Goal: Information Seeking & Learning: Learn about a topic

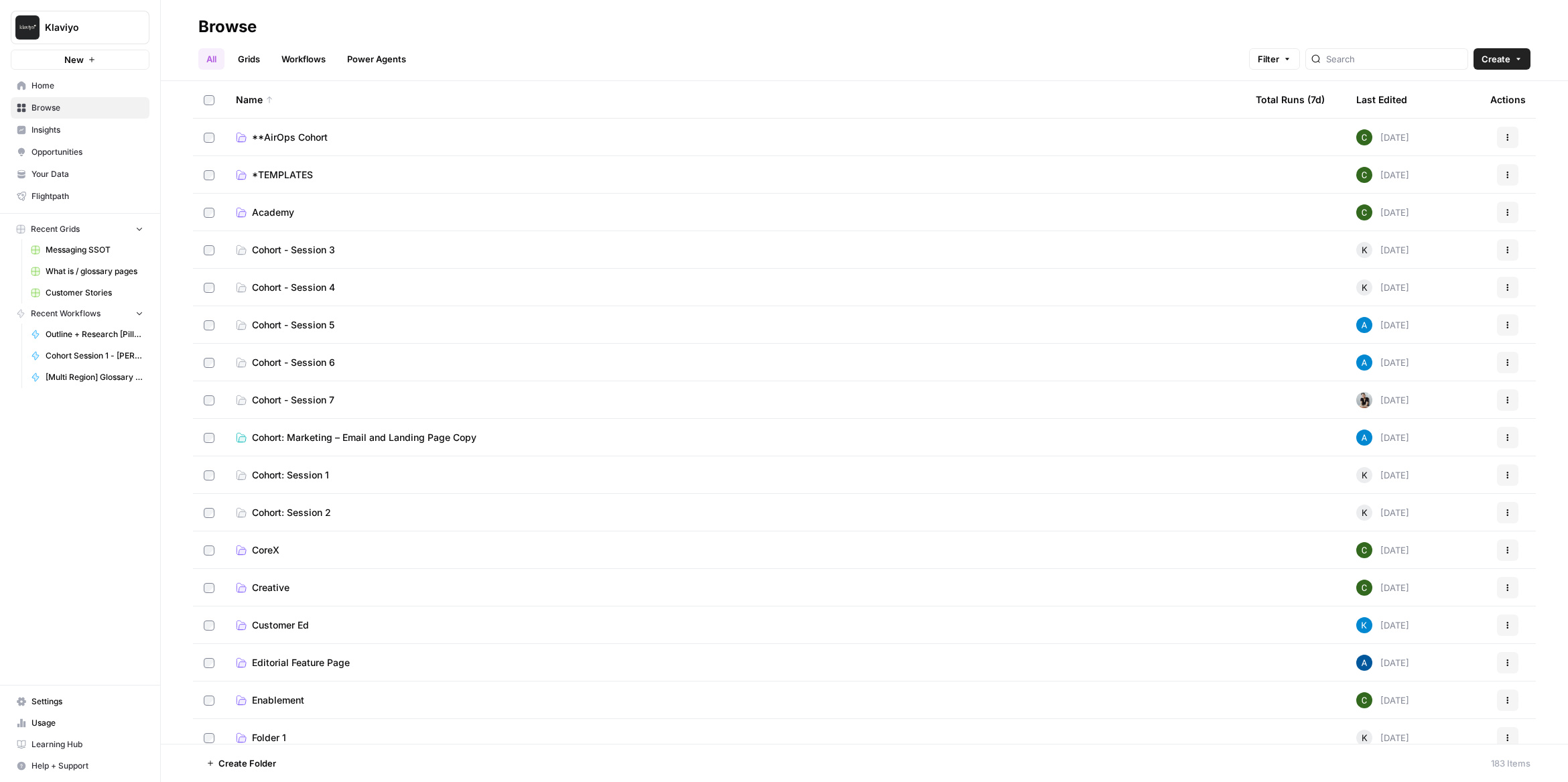
click at [99, 248] on span "Messaging SSOT" at bounding box center [95, 250] width 98 height 12
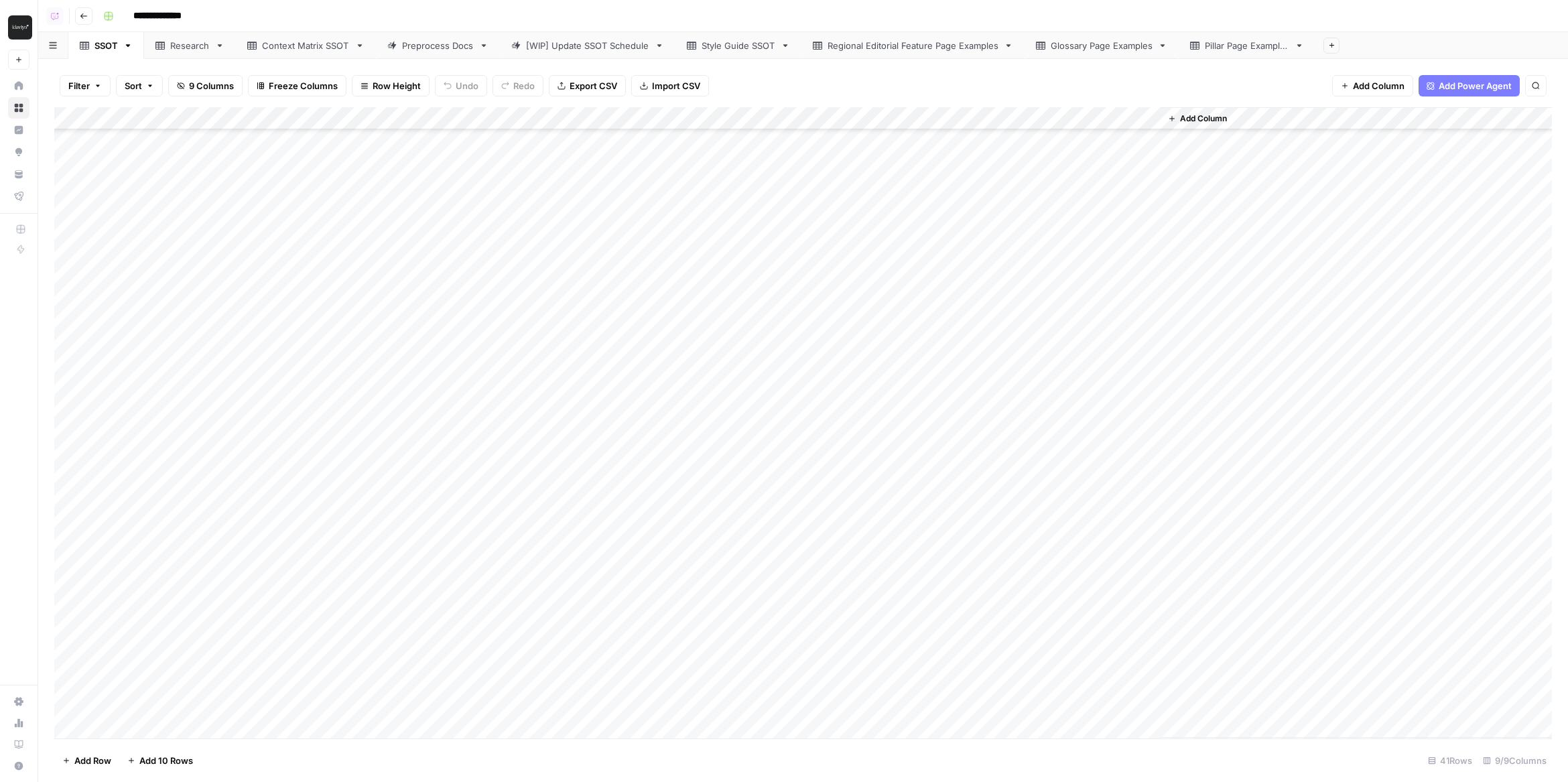
scroll to position [215, 0]
click at [1144, 286] on div "Add Column" at bounding box center [804, 422] width 1498 height 631
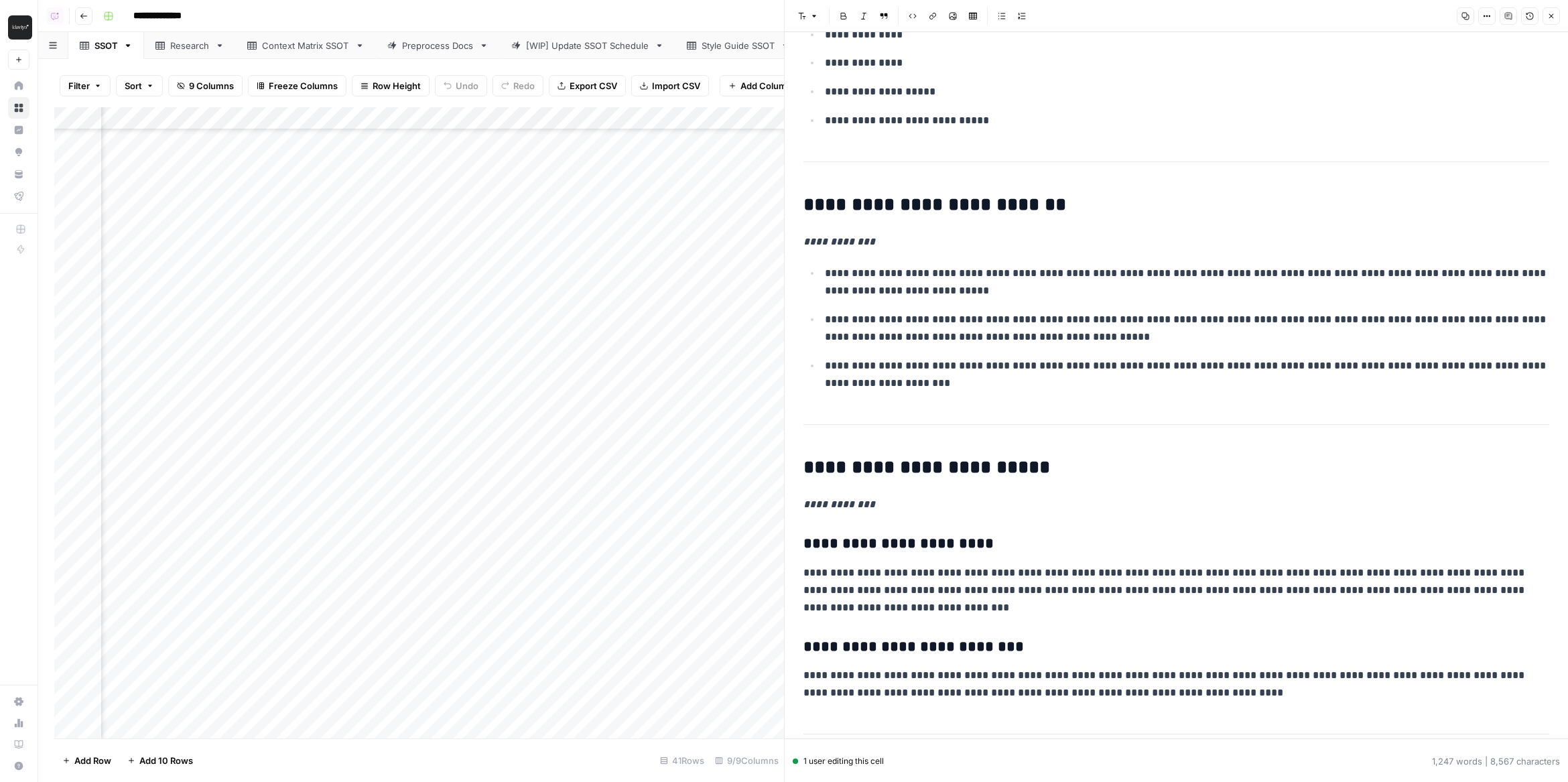
scroll to position [3824, 0]
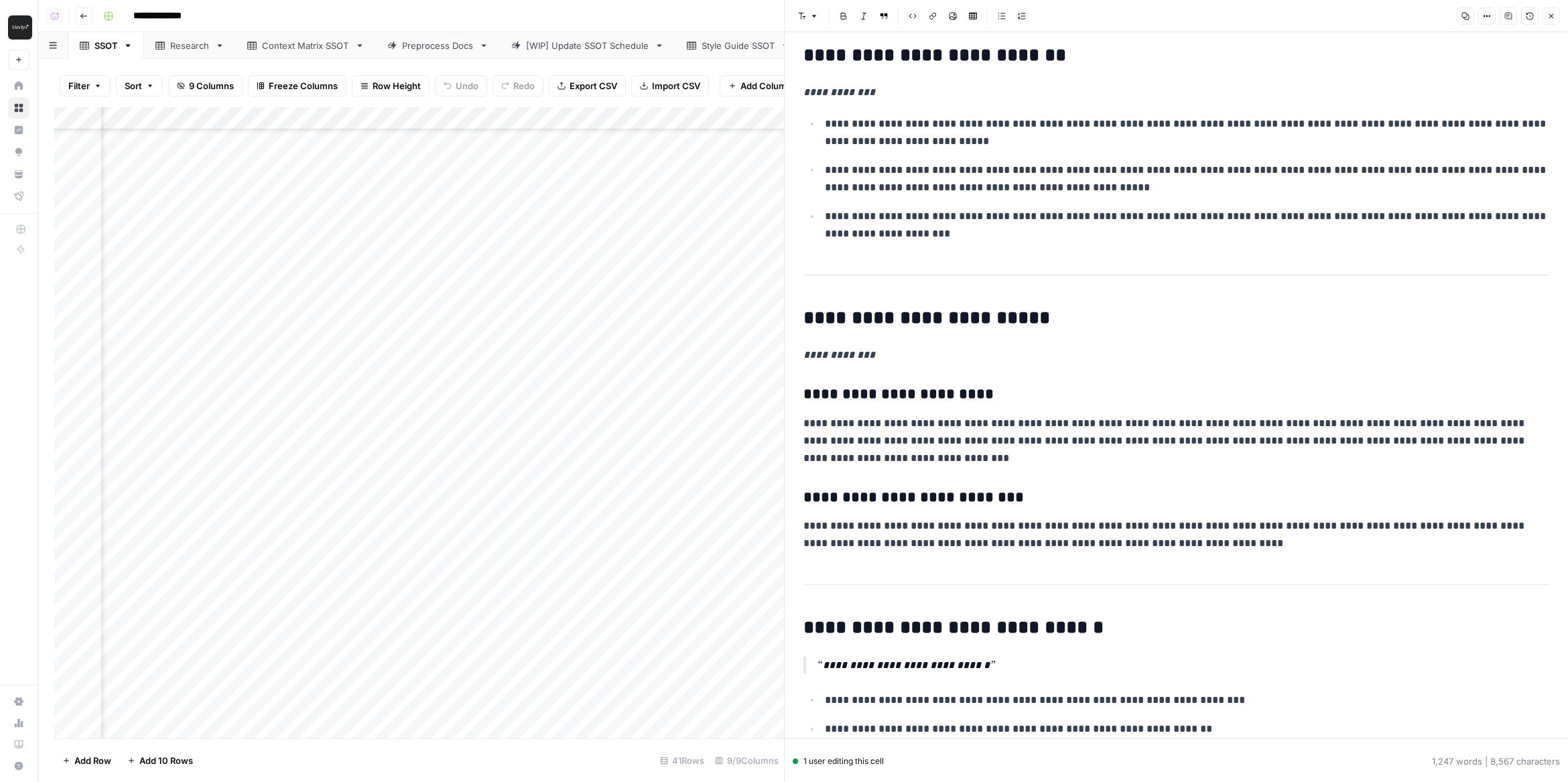
click at [1557, 22] on button "Close" at bounding box center [1551, 16] width 18 height 18
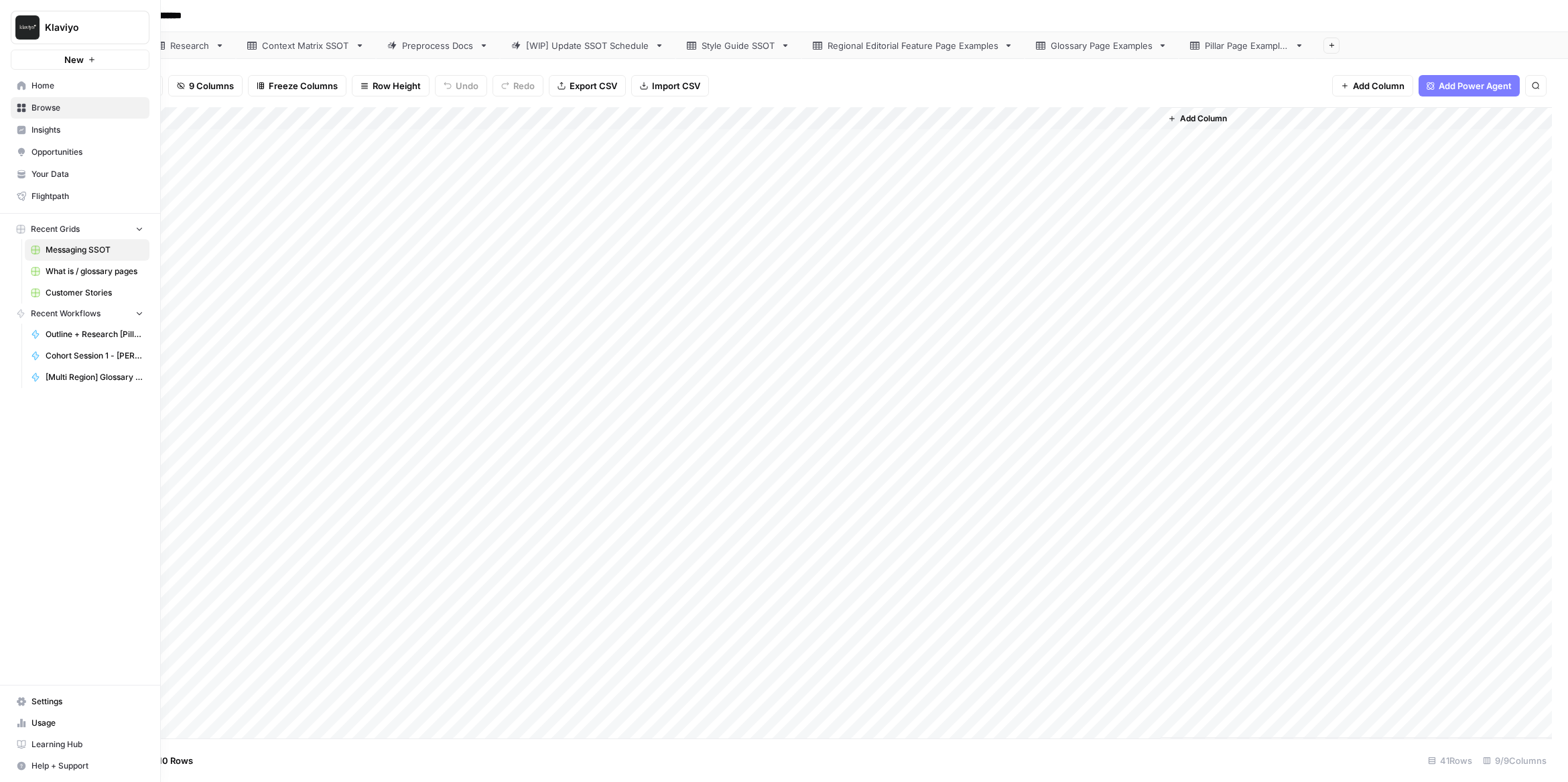
click at [45, 178] on span "Your Data" at bounding box center [87, 174] width 112 height 12
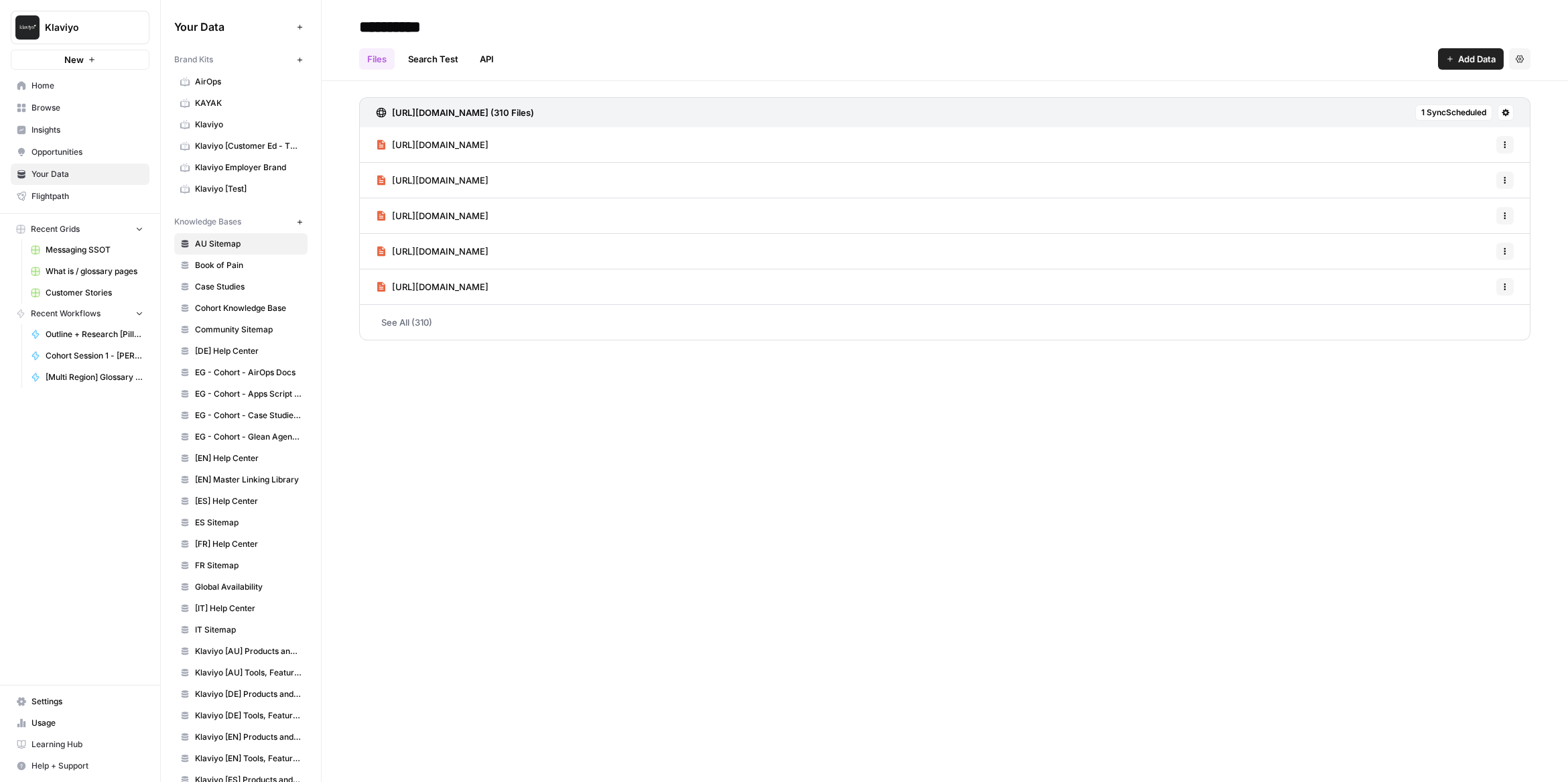
click at [231, 127] on span "Klaviyo" at bounding box center [248, 125] width 107 height 12
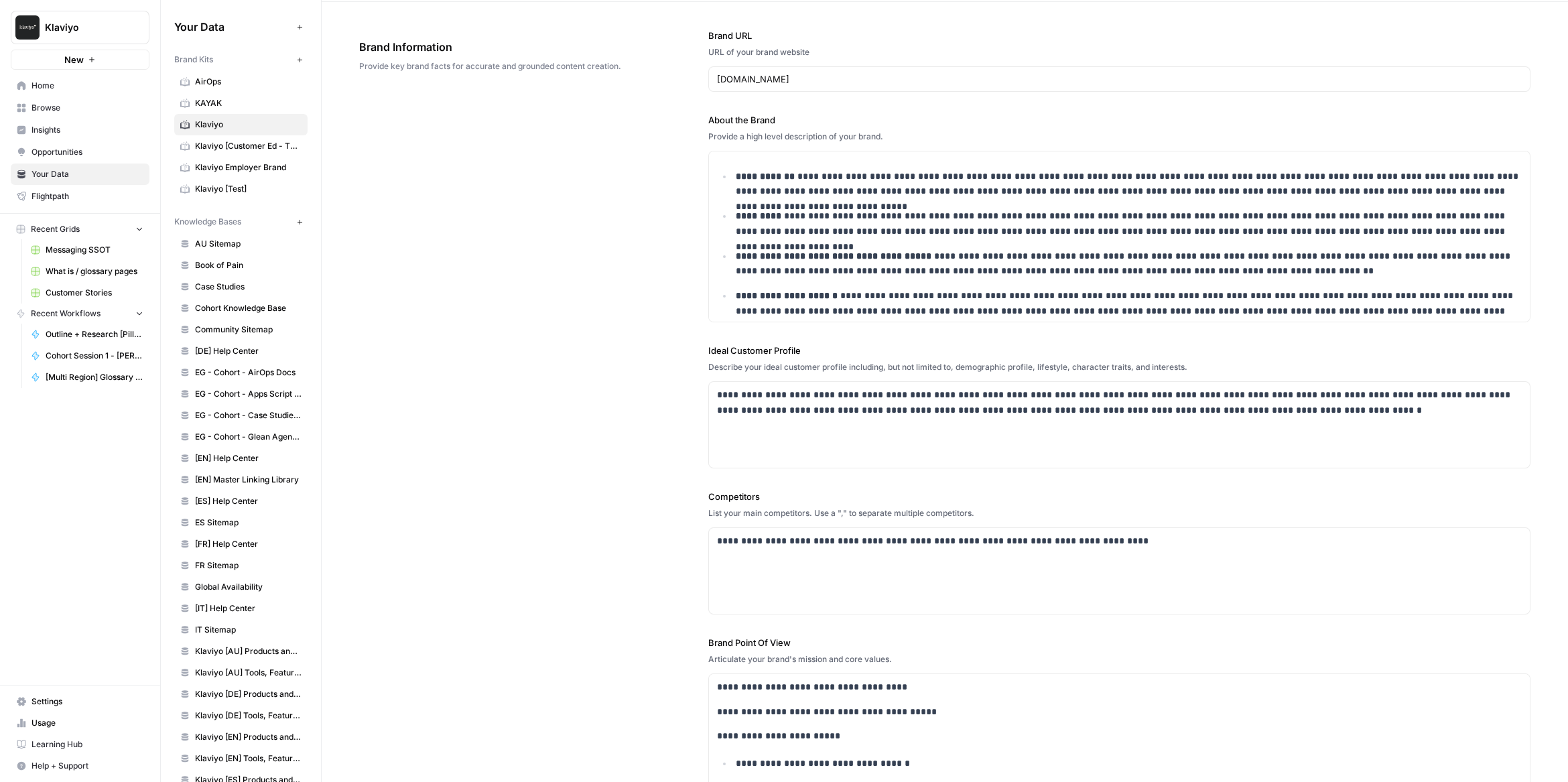
scroll to position [96, 0]
drag, startPoint x: 699, startPoint y: 123, endPoint x: 811, endPoint y: 123, distance: 112.0
click at [811, 123] on div "**********" at bounding box center [945, 437] width 1172 height 870
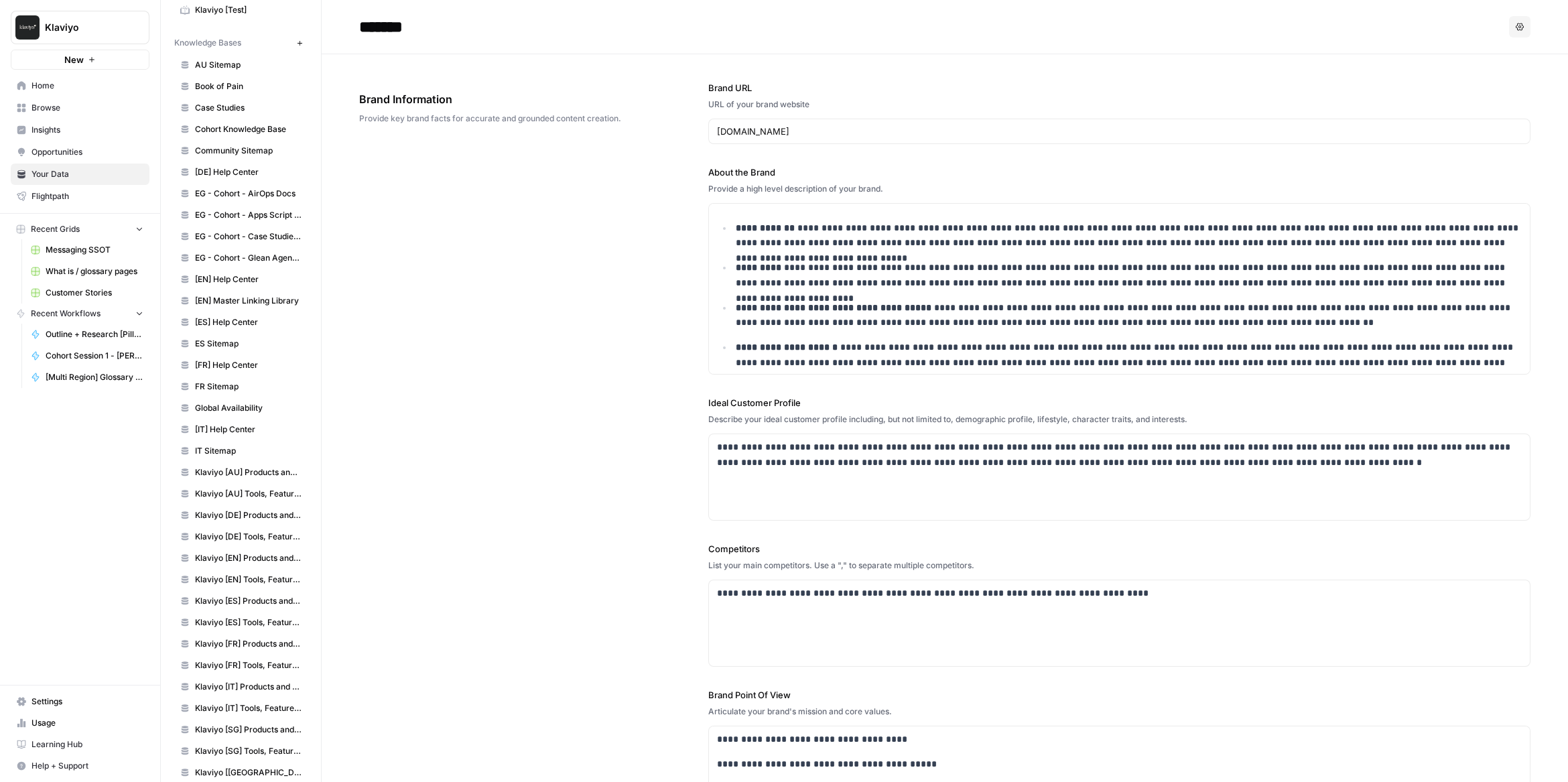
scroll to position [176, 0]
click at [223, 179] on span "[DE] Help Center" at bounding box center [248, 174] width 107 height 12
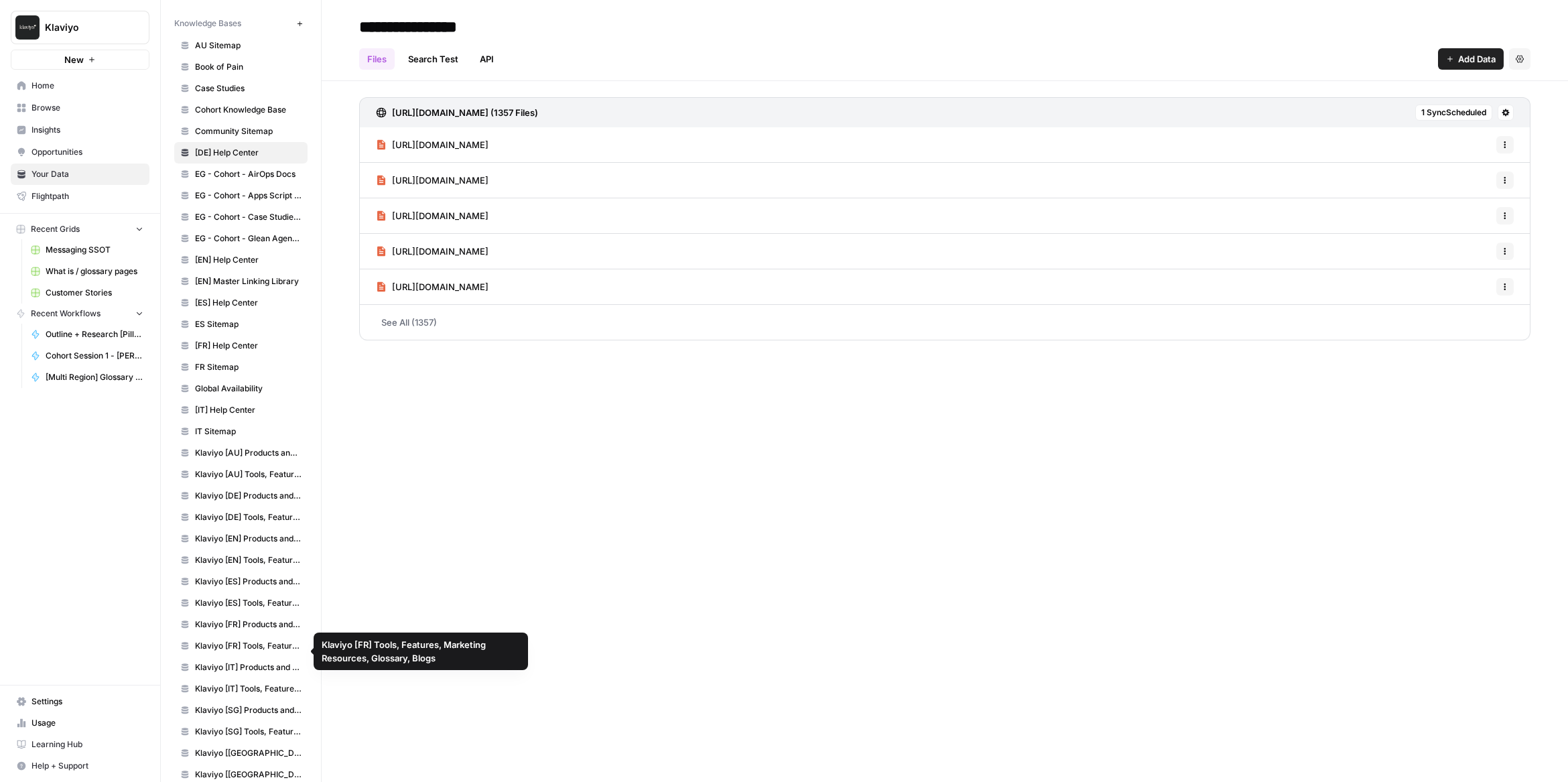
scroll to position [209, 0]
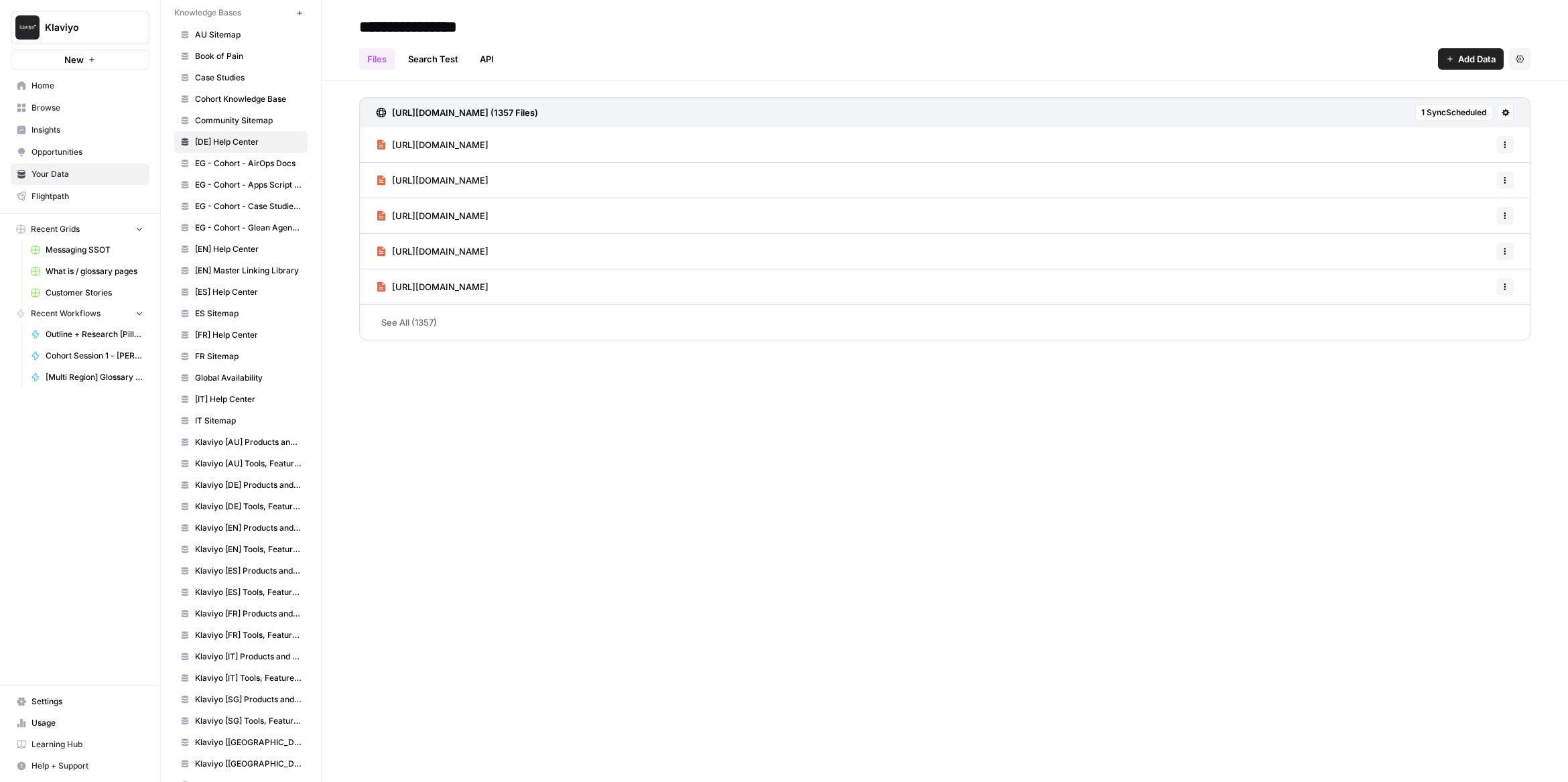
click at [221, 532] on span "Klaviyo [EN] Products and Solutions" at bounding box center [248, 528] width 107 height 12
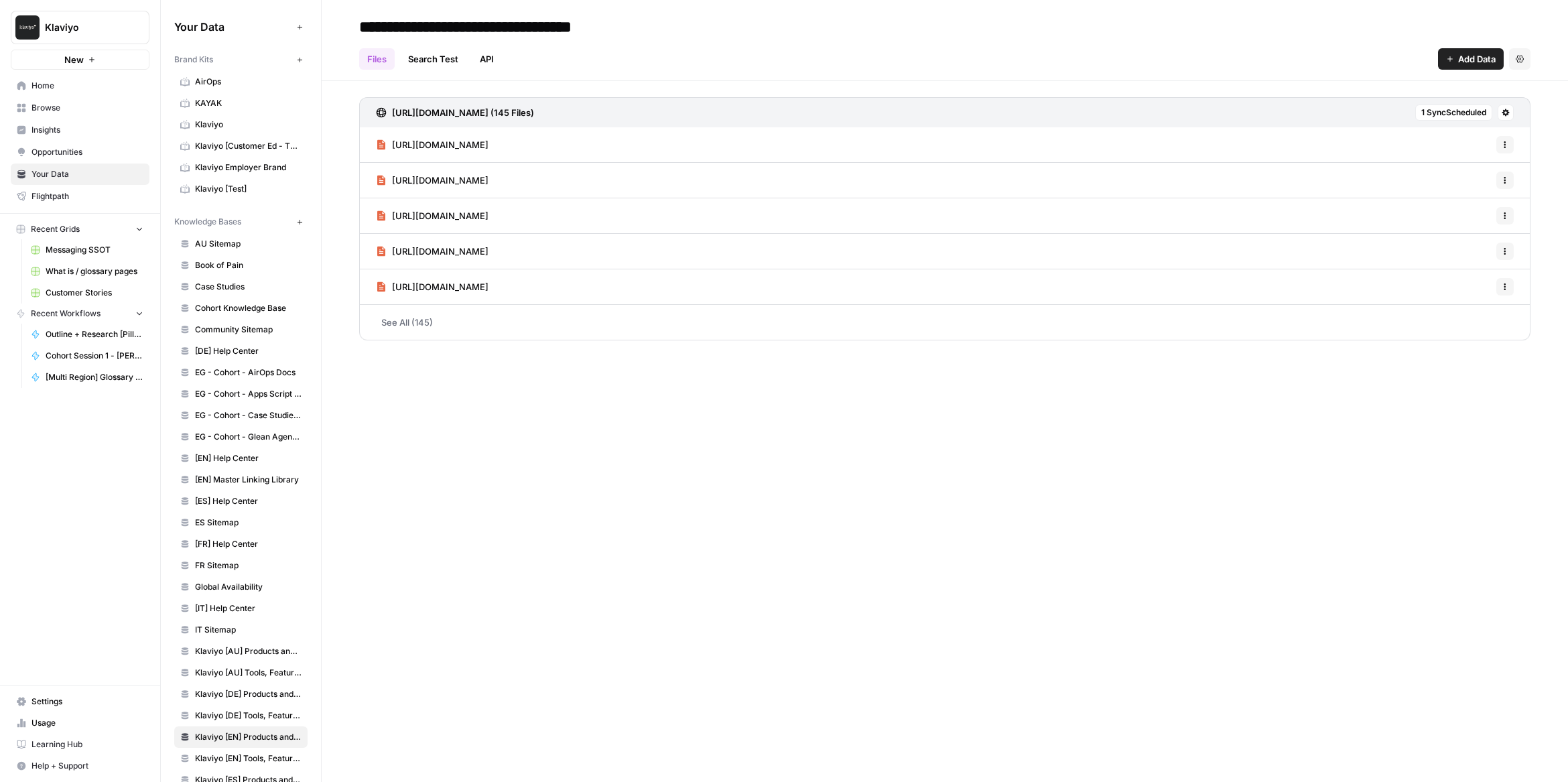
click at [103, 273] on span "What is / glossary pages" at bounding box center [95, 271] width 98 height 12
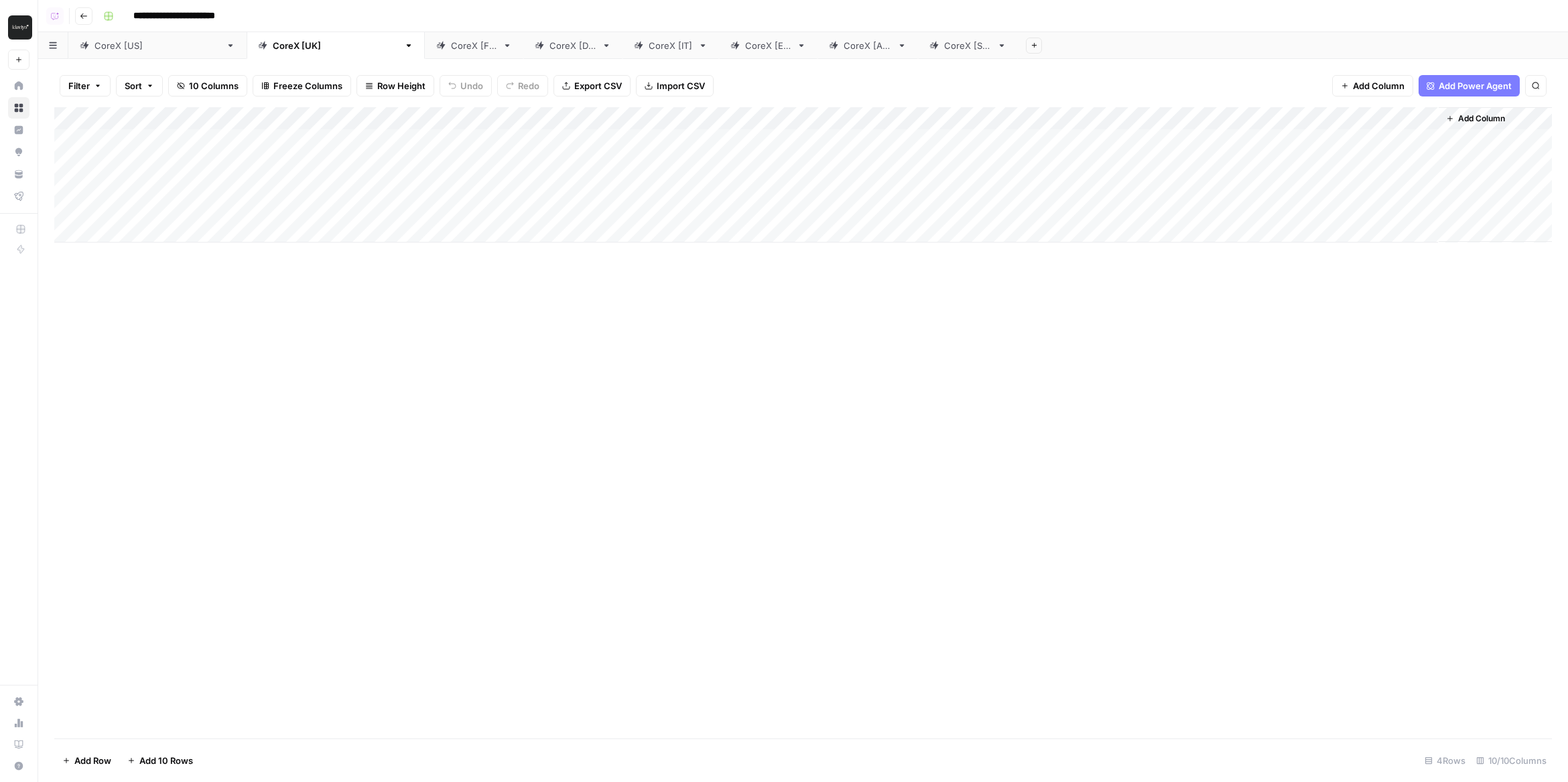
click at [112, 43] on div "CoreX [US]" at bounding box center [158, 45] width 126 height 14
click at [272, 49] on div "CoreX [UK]" at bounding box center [335, 45] width 126 height 14
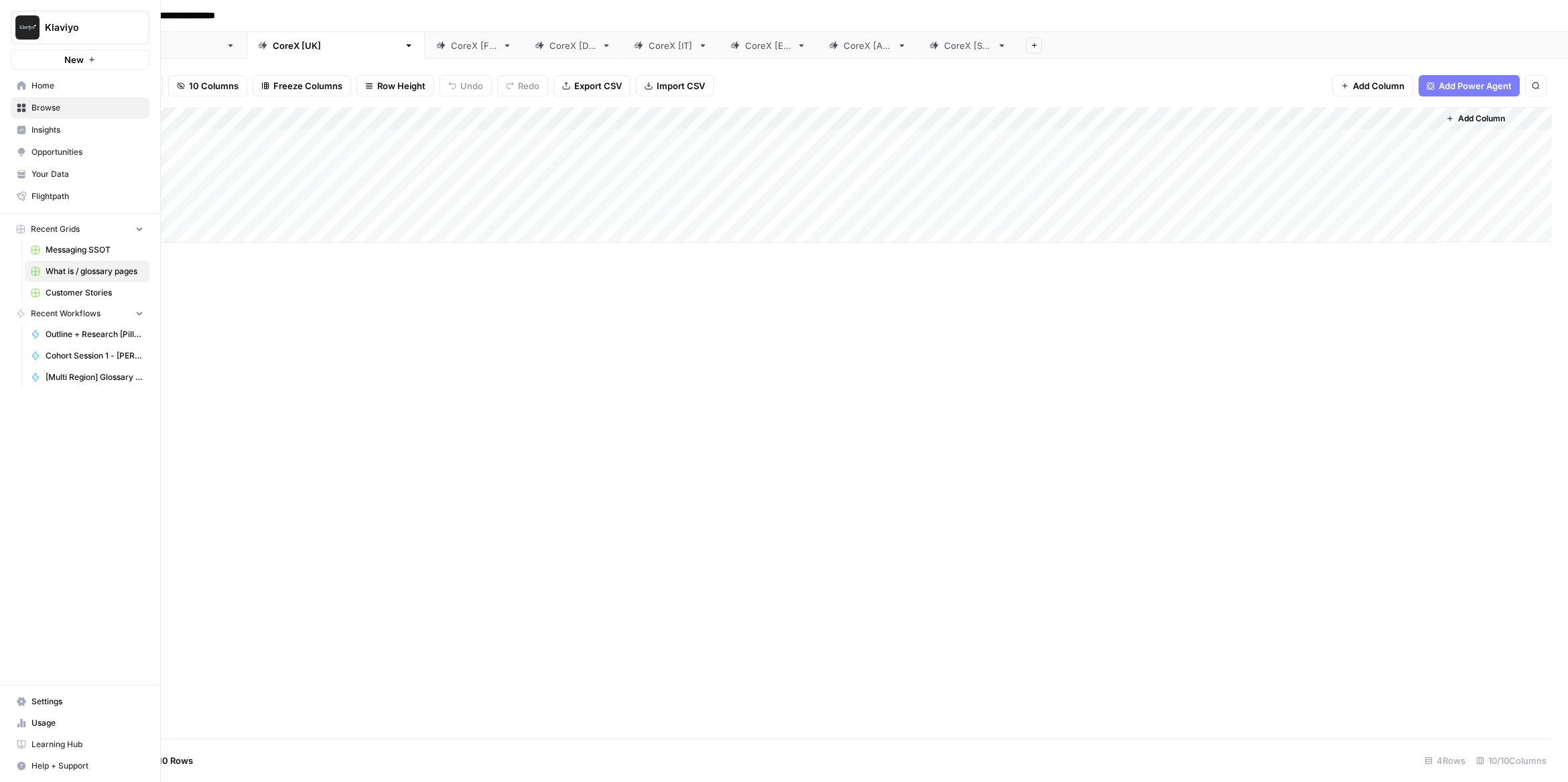
click at [52, 176] on span "Your Data" at bounding box center [87, 174] width 112 height 12
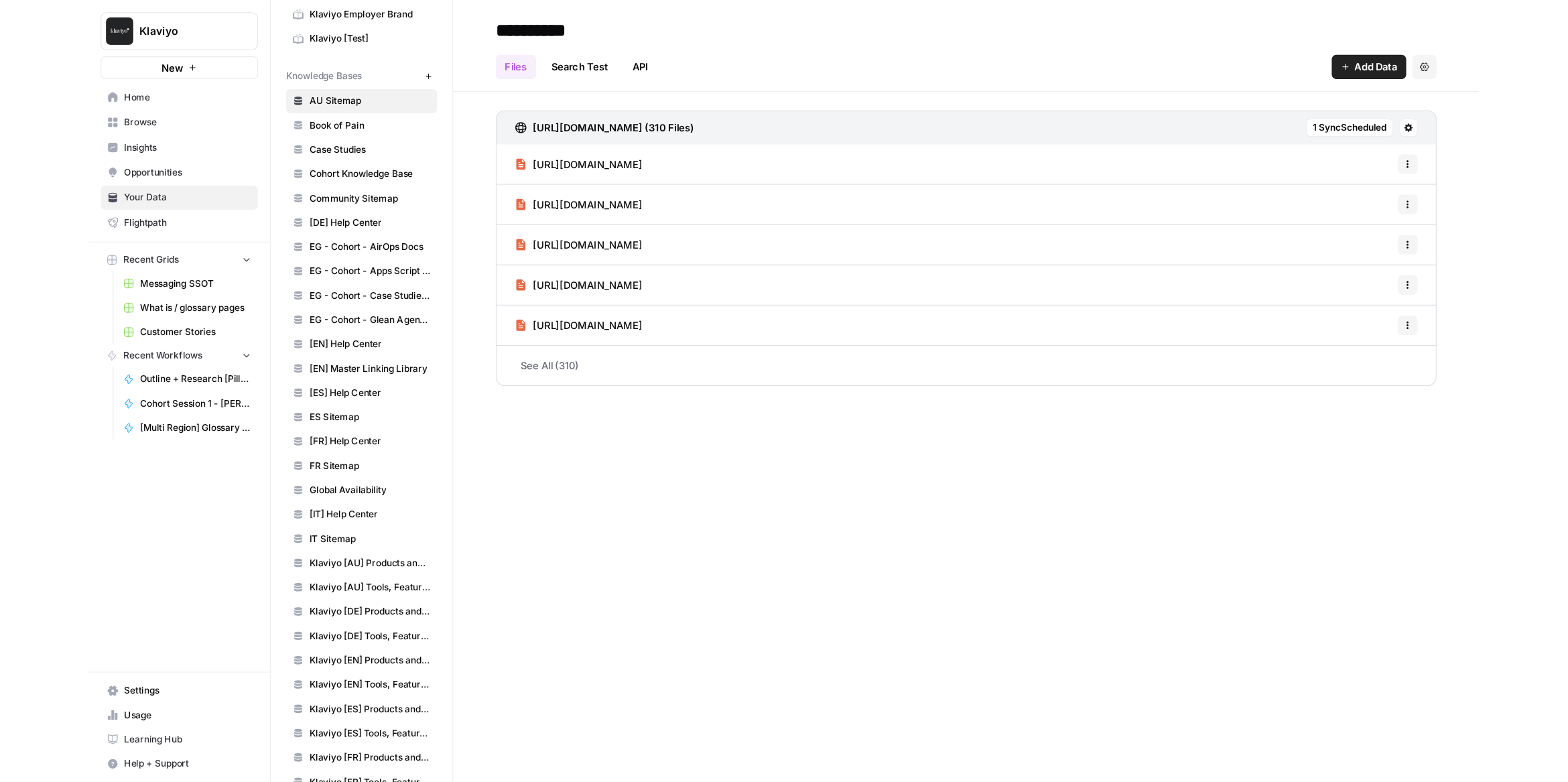
scroll to position [155, 0]
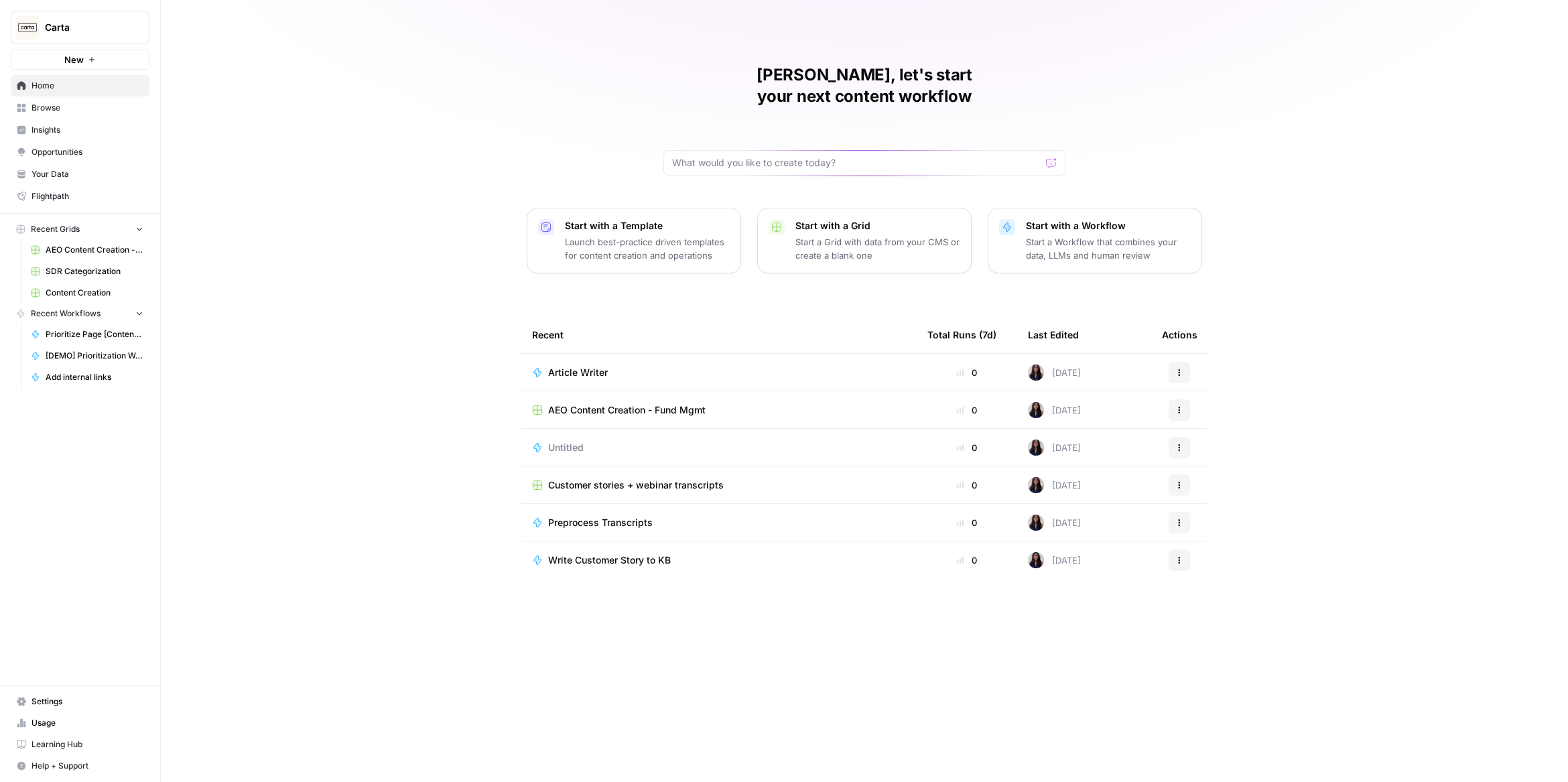
click at [68, 27] on span "Carta" at bounding box center [85, 27] width 81 height 14
type input "ripp"
click button "Rippling" at bounding box center [121, 100] width 215 height 22
click at [68, 176] on span "Your Data" at bounding box center [87, 174] width 112 height 12
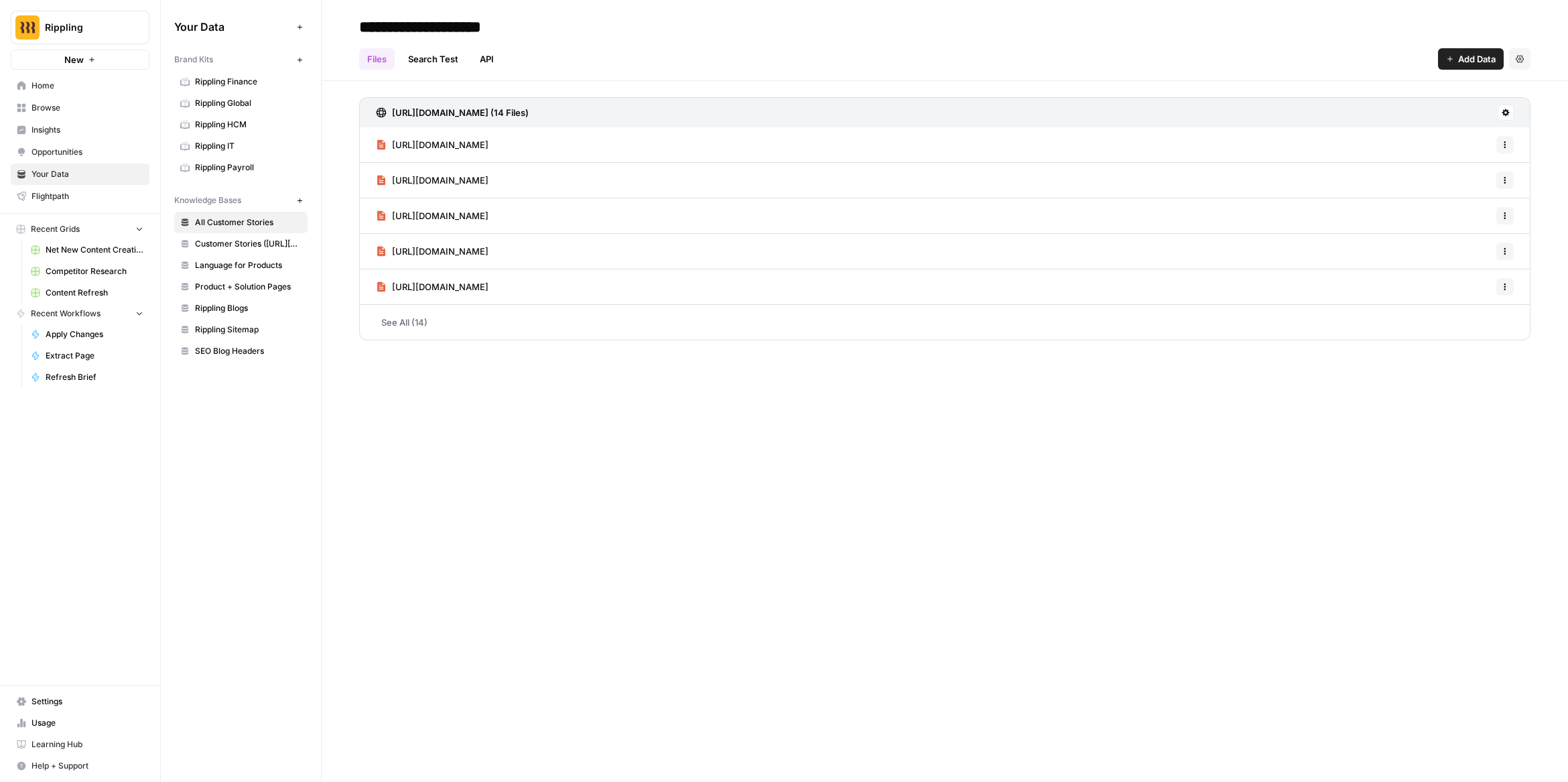
click at [235, 91] on link "Rippling Finance" at bounding box center [241, 81] width 133 height 22
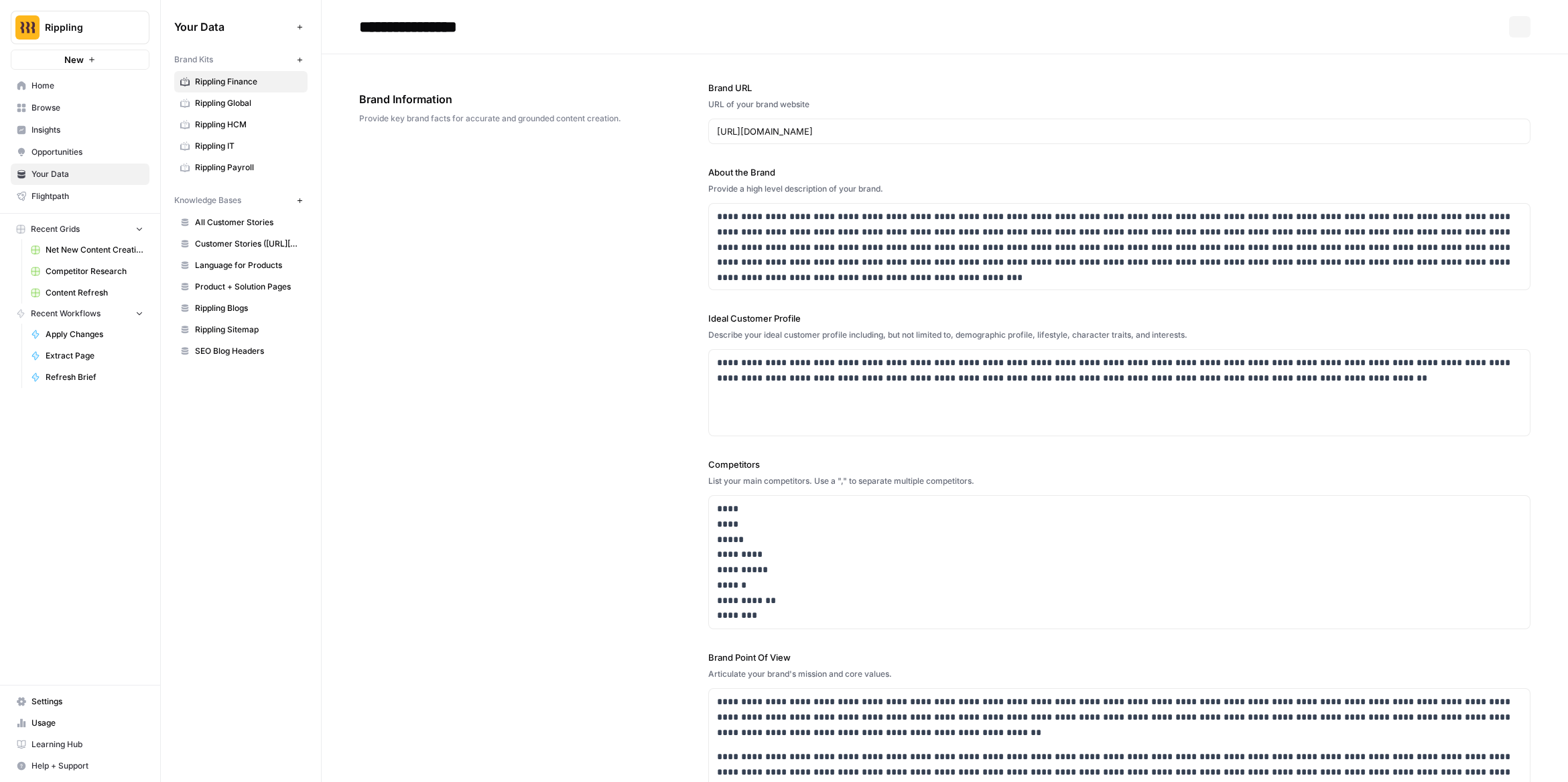
click at [236, 108] on span "Rippling Global" at bounding box center [248, 103] width 107 height 12
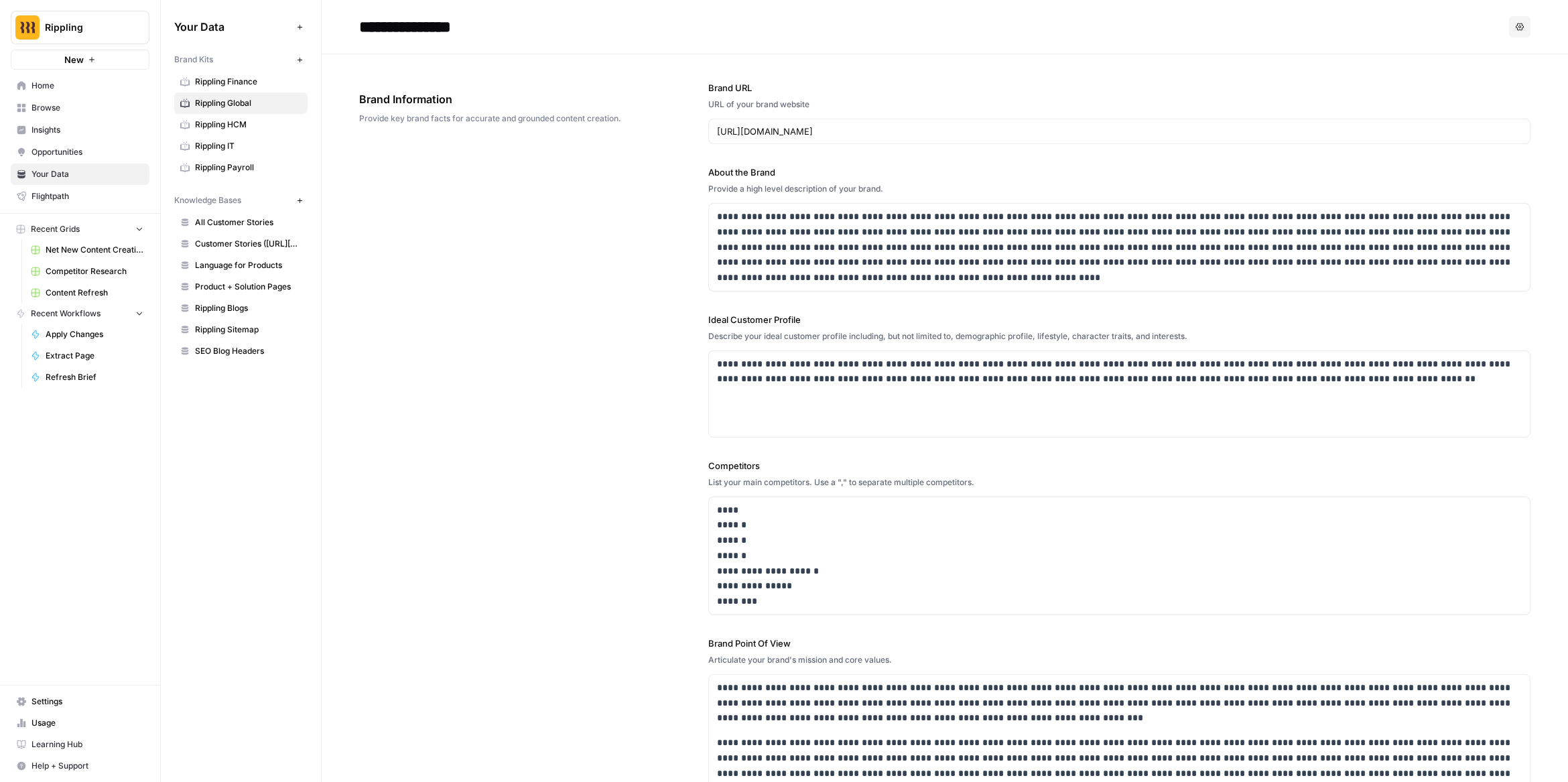
click at [239, 129] on span "Rippling HCM" at bounding box center [248, 125] width 107 height 12
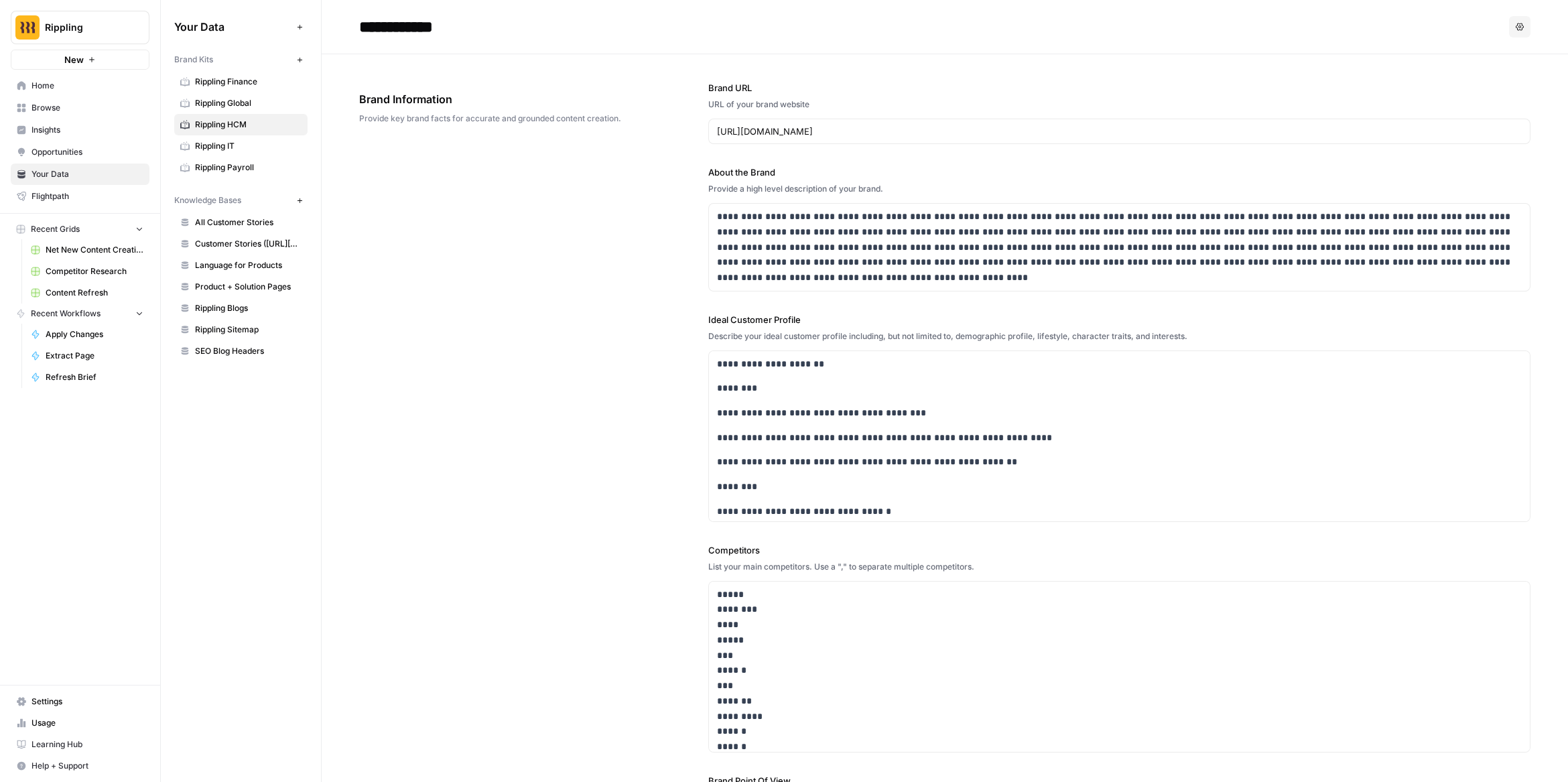
click at [269, 159] on link "Rippling Payroll" at bounding box center [241, 167] width 133 height 22
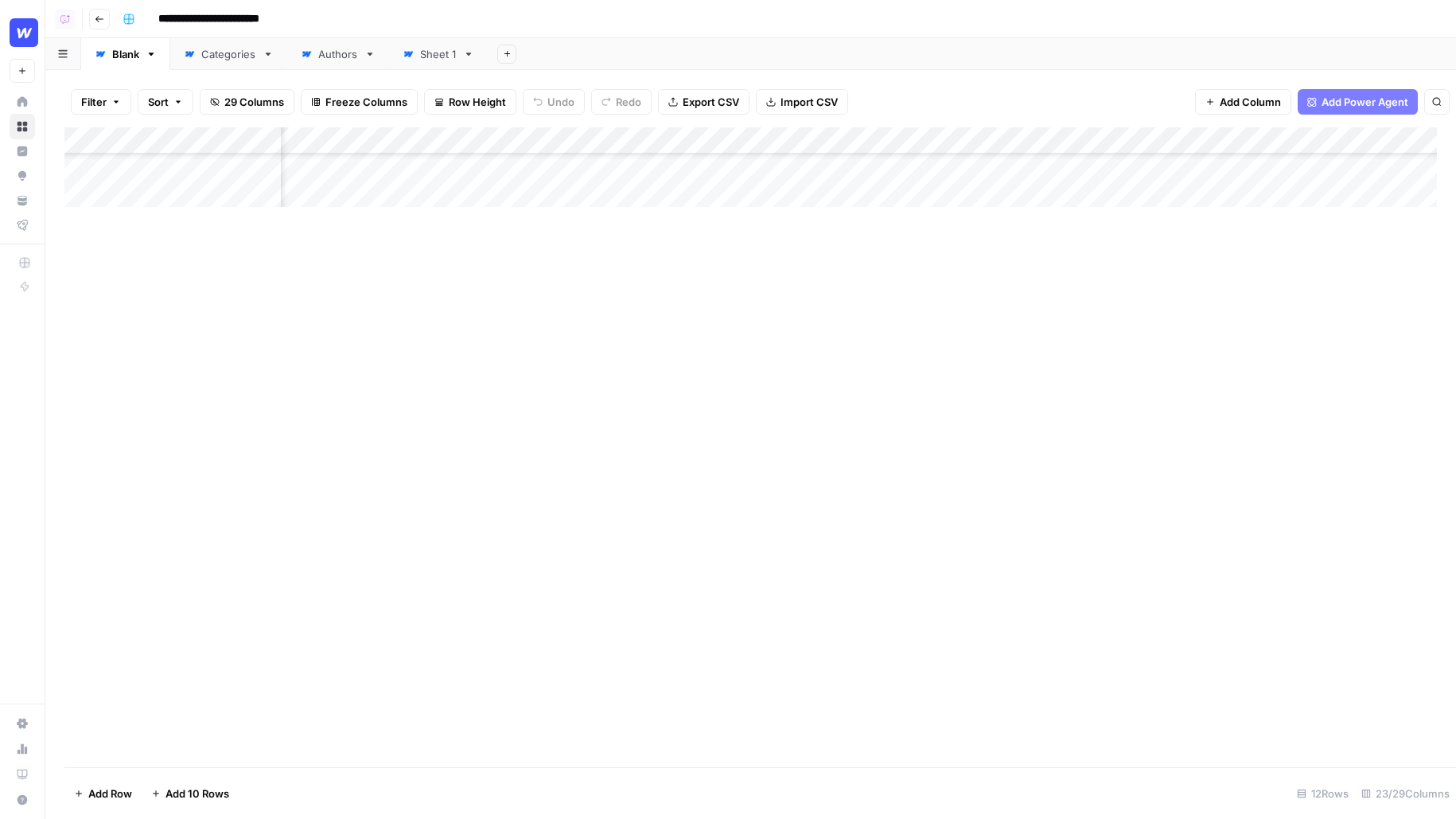
scroll to position [173, 734]
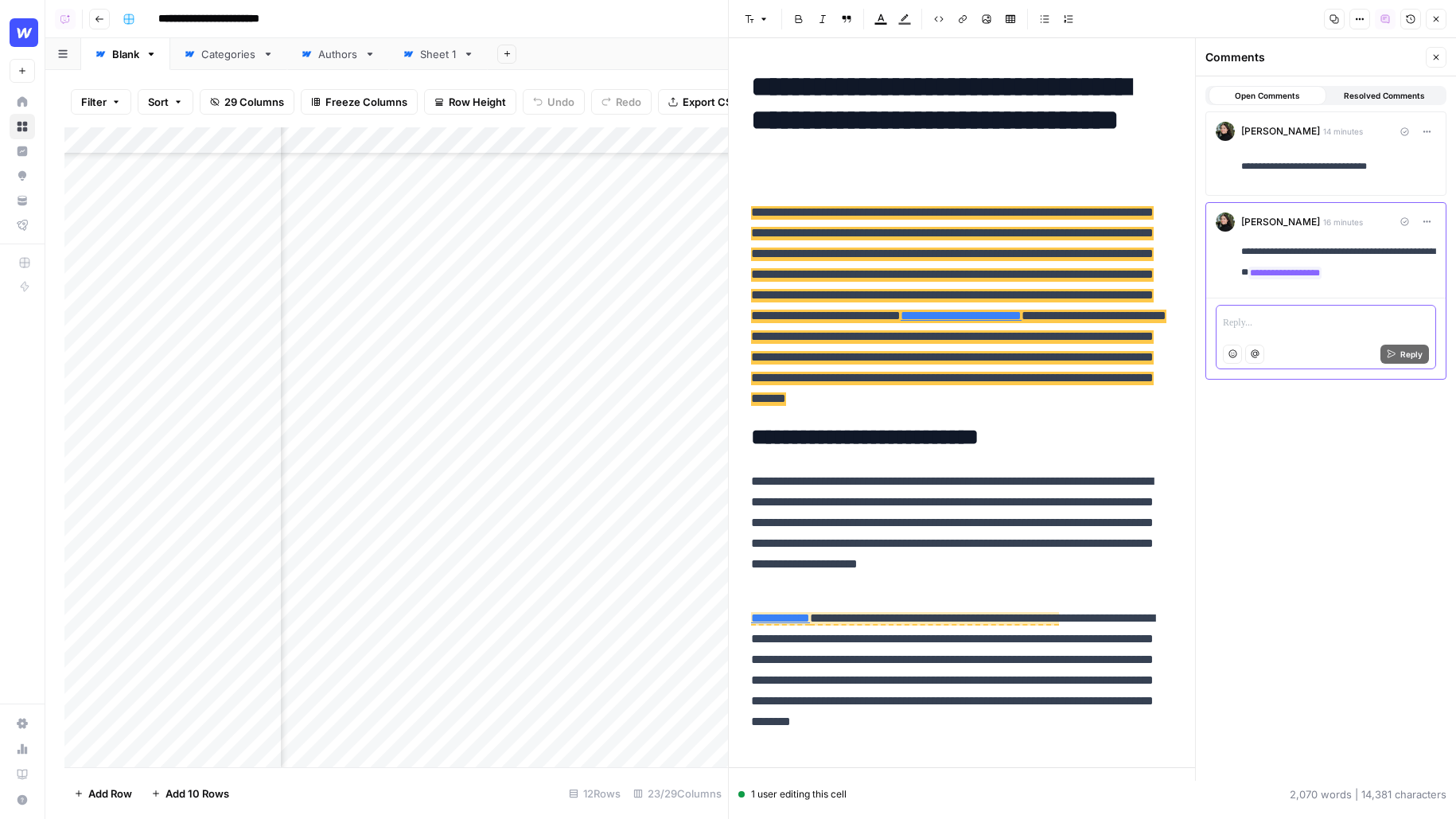
click at [1296, 322] on p at bounding box center [1326, 324] width 206 height 16
